Goal: Transaction & Acquisition: Purchase product/service

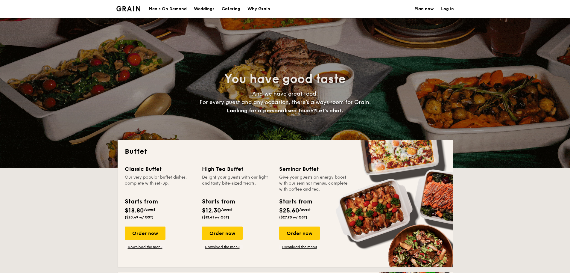
select select
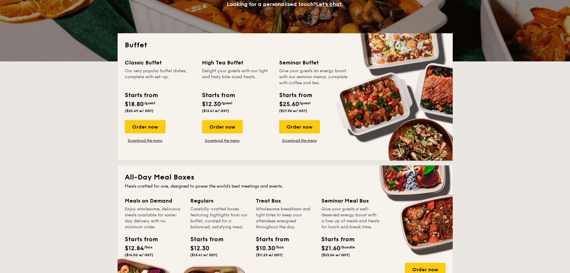
scroll to position [90, 0]
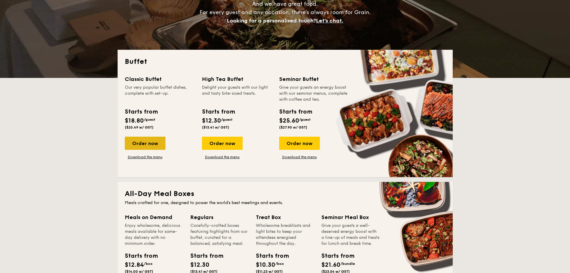
click at [158, 144] on div "Order now" at bounding box center [145, 143] width 41 height 13
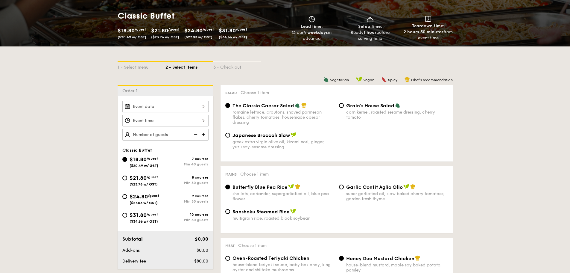
scroll to position [90, 0]
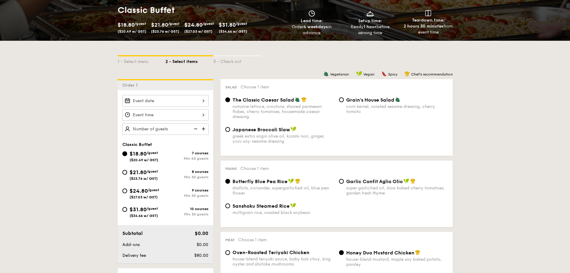
select select
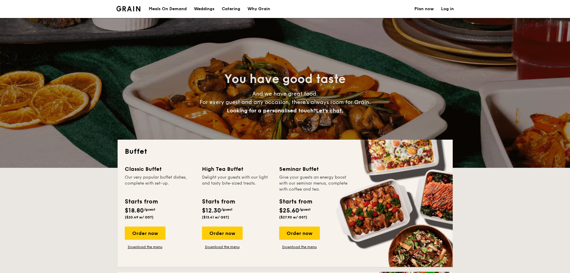
click at [178, 8] on div "Meals On Demand" at bounding box center [168, 9] width 38 height 18
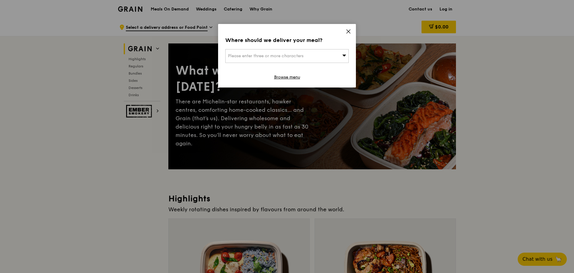
click at [343, 53] on icon at bounding box center [344, 55] width 4 height 4
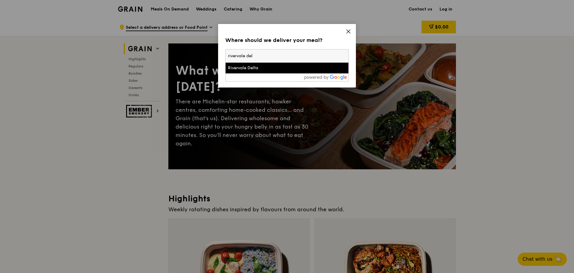
type input "rivervale del"
click at [277, 66] on div "Rivervale Delta" at bounding box center [272, 68] width 89 height 6
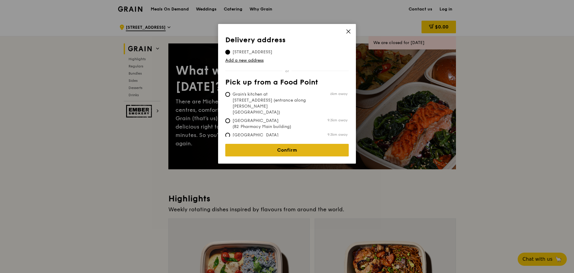
click at [260, 146] on link "Confirm" at bounding box center [286, 150] width 123 height 13
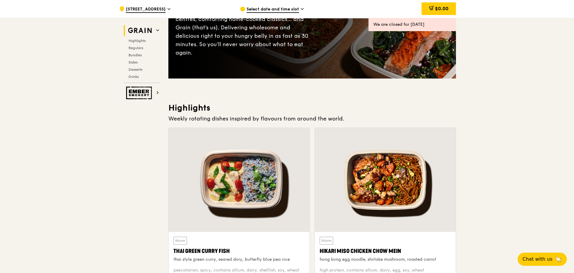
scroll to position [90, 0]
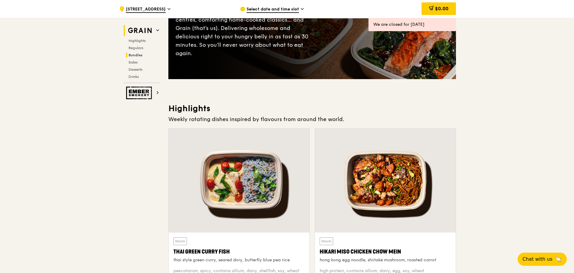
click at [138, 55] on span "Bundles" at bounding box center [135, 55] width 14 height 4
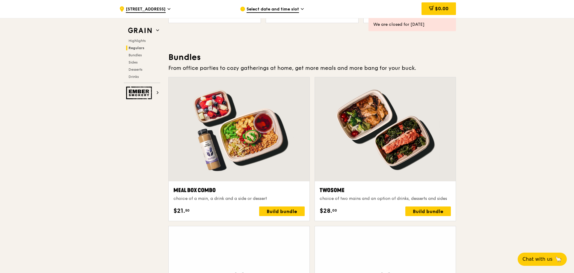
scroll to position [856, 0]
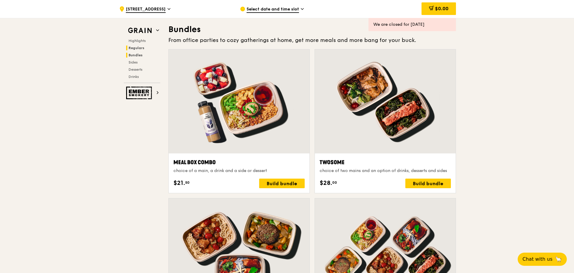
click at [138, 48] on span "Regulars" at bounding box center [136, 48] width 16 height 4
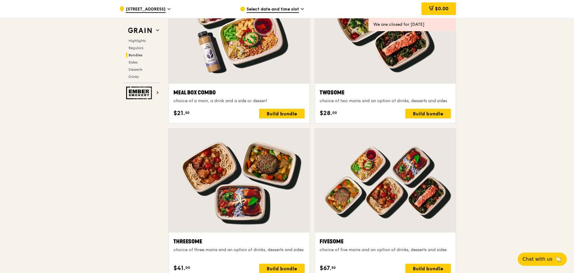
scroll to position [927, 0]
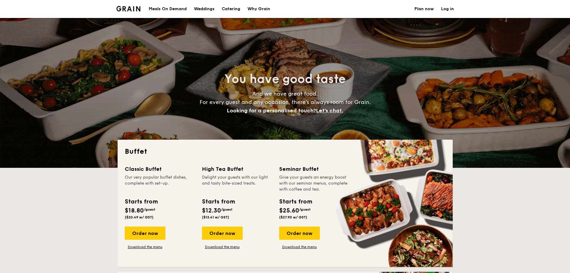
select select
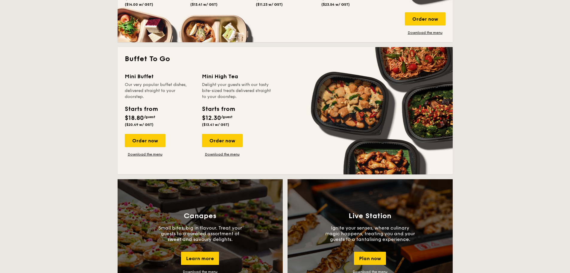
scroll to position [359, 0]
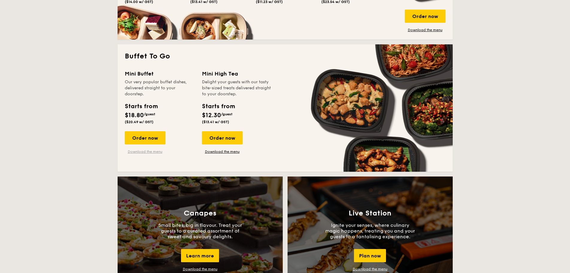
click at [147, 153] on link "Download the menu" at bounding box center [145, 151] width 41 height 5
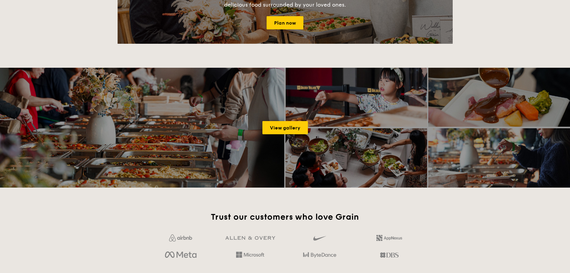
scroll to position [749, 0]
